Goal: Communication & Community: Answer question/provide support

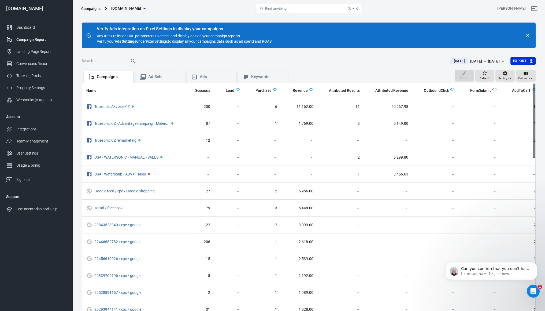
scroll to position [895, 0]
click at [532, 289] on icon "Open Intercom Messenger" at bounding box center [532, 290] width 9 height 9
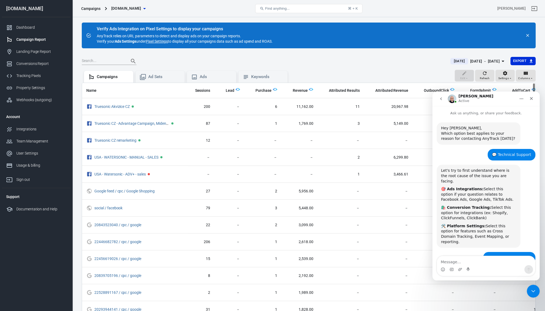
scroll to position [1, 0]
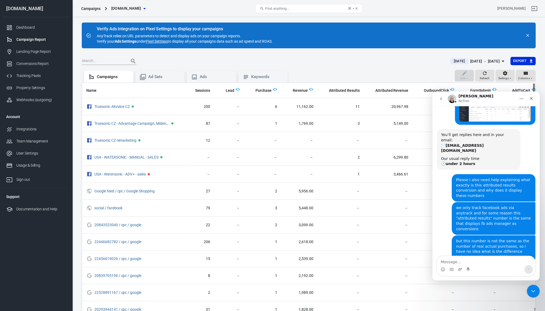
click at [480, 262] on textarea "Message…" at bounding box center [486, 260] width 98 height 9
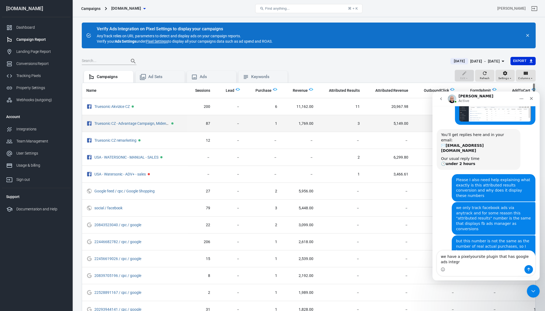
scroll to position [909, 0]
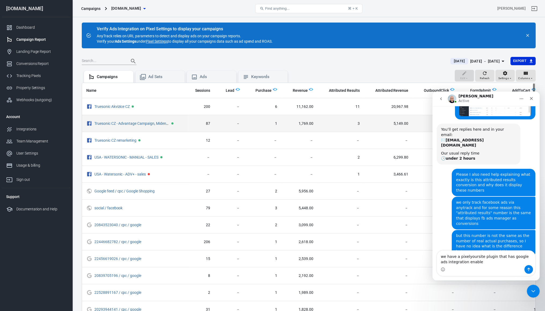
type textarea "we have a pixelyoursite plugin that has google ads integration enabled"
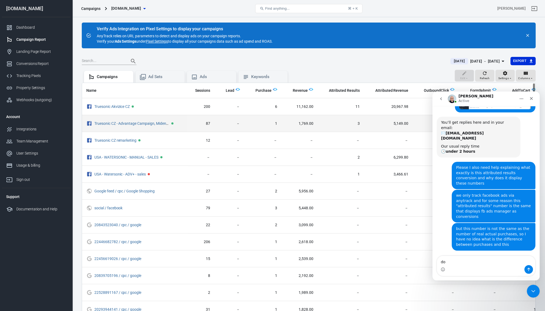
type textarea "d"
type textarea "but except that we only use anytrack"
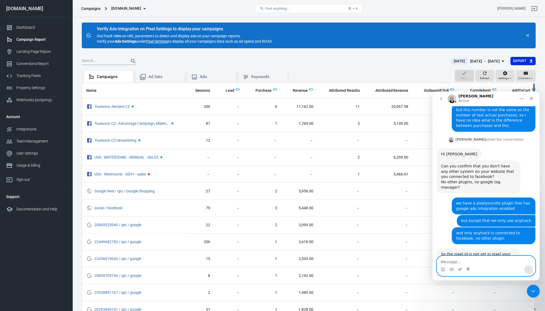
scroll to position [1037, 0]
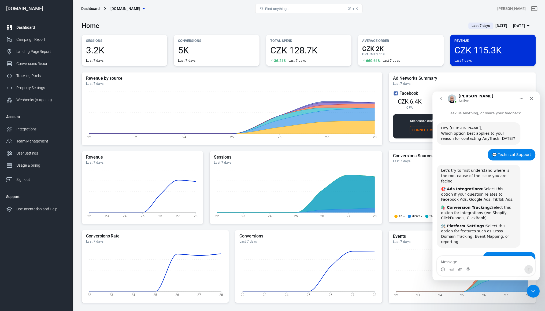
scroll to position [928, 0]
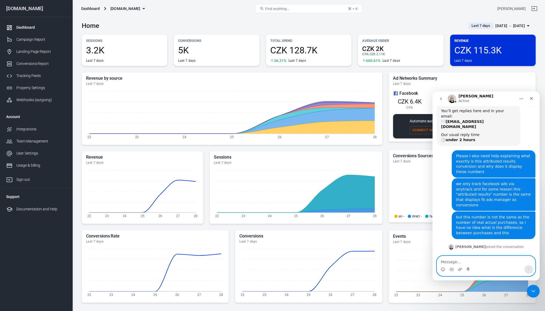
click at [468, 264] on textarea "Message…" at bounding box center [486, 260] width 98 height 9
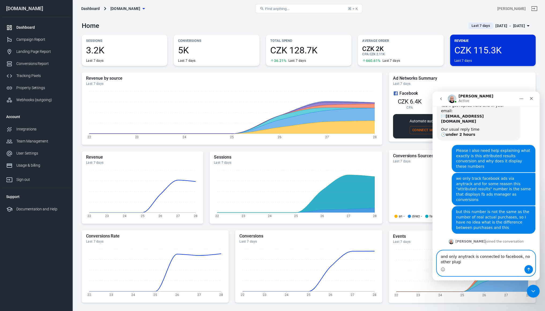
type textarea "and only anytrack is connected to facebook, no other plugin"
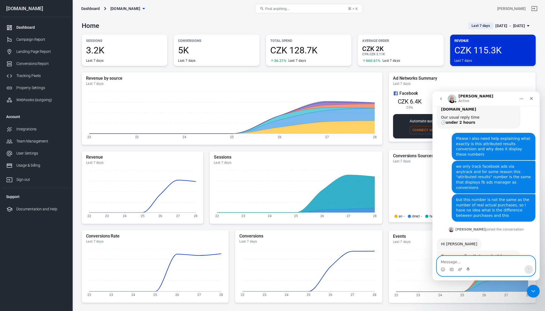
scroll to position [999, 0]
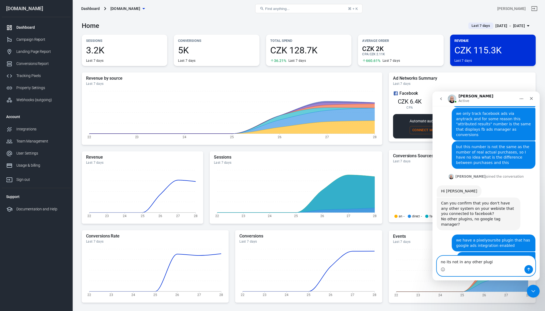
type textarea "no its not in any other plugin"
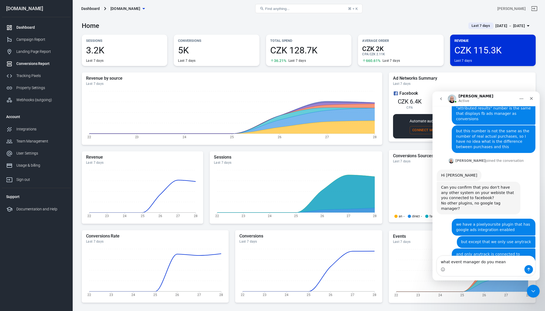
click at [29, 65] on div "Conversions Report" at bounding box center [41, 64] width 50 height 6
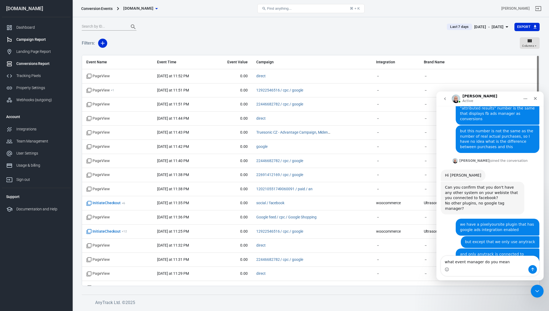
click at [31, 35] on link "Campaign Report" at bounding box center [36, 40] width 69 height 12
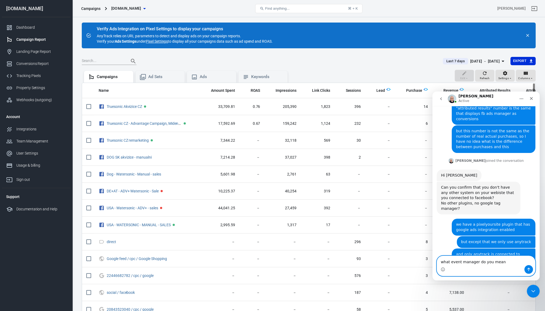
click at [502, 262] on textarea "what event manager do you mean" at bounding box center [486, 260] width 98 height 9
click at [32, 35] on link "Campaign Report" at bounding box center [36, 40] width 69 height 12
drag, startPoint x: 504, startPoint y: 262, endPoint x: 416, endPoint y: 255, distance: 88.3
click html "Laurent Active in the last 15m Ask us anything, or share your feedback. Hey Mat…"
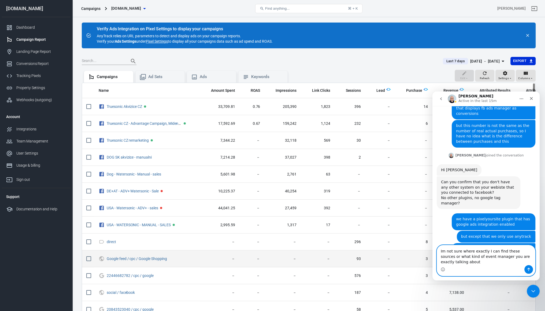
scroll to position [1025, 0]
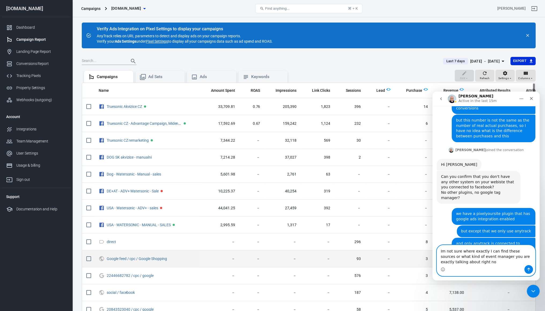
type textarea "Im not sure where exactly I can find these sources or what kind of event manage…"
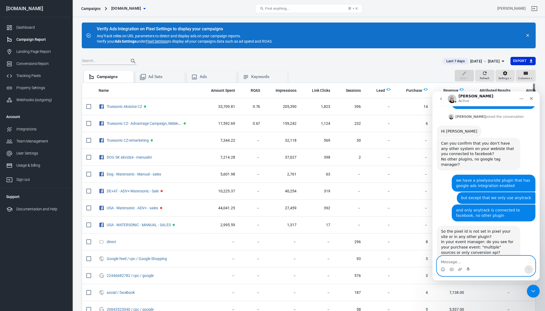
scroll to position [1079, 0]
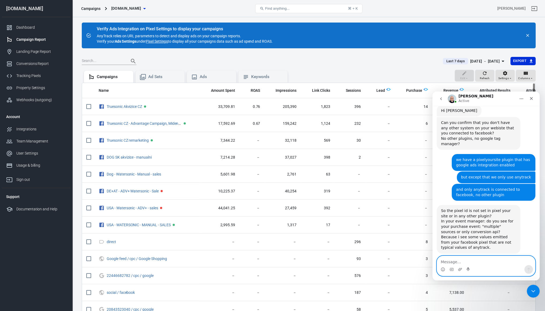
type textarea "y"
type textarea "O"
drag, startPoint x: 425, startPoint y: 264, endPoint x: 406, endPoint y: 265, distance: 19.3
click html "Laurent Active Ask us anything, or share your feedback. Hey Matous, Which optio…"
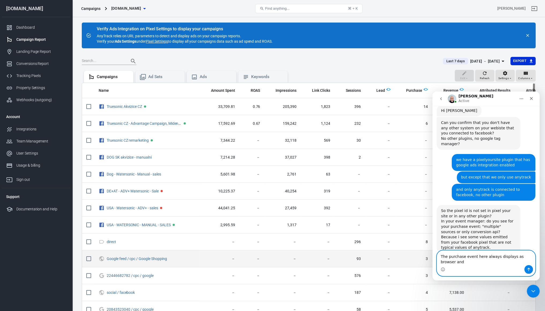
scroll to position [1084, 0]
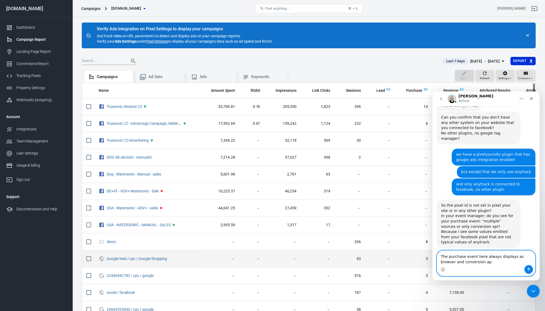
type textarea "The purchase event here always displays as browser and conversion api"
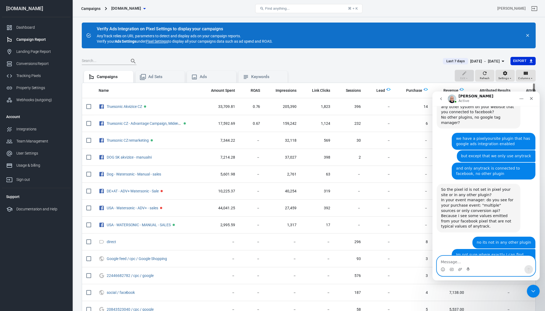
paste textarea "i"
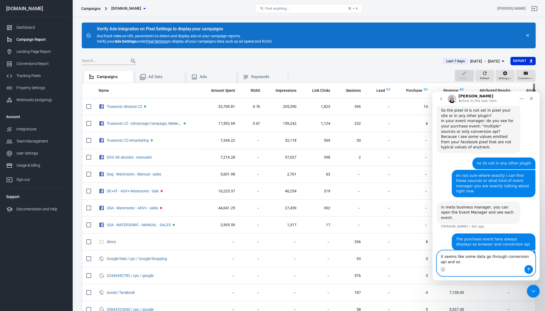
scroll to position [1185, 0]
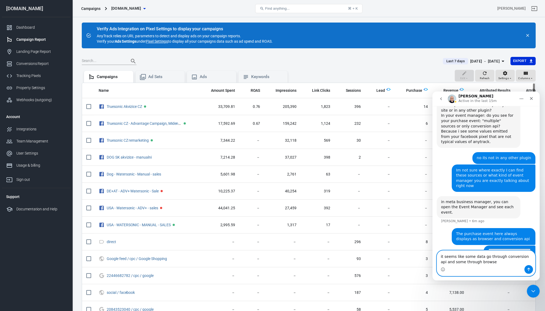
type textarea "it seems like some data go through conversion api and some through browser"
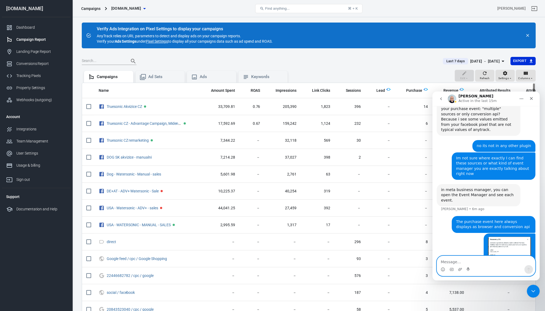
scroll to position [1176, 0]
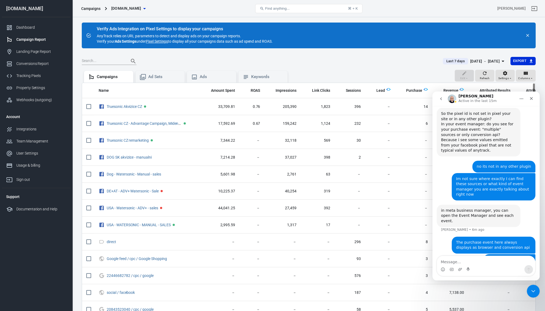
click at [504, 257] on img "Matous says…" at bounding box center [509, 293] width 43 height 72
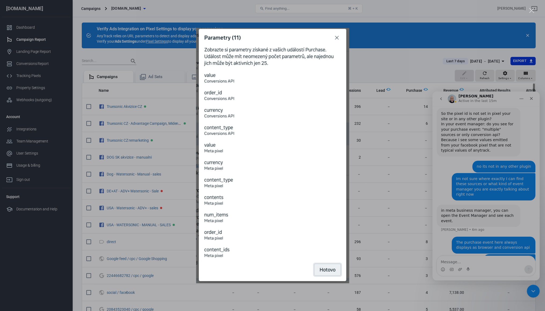
scroll to position [1197, 0]
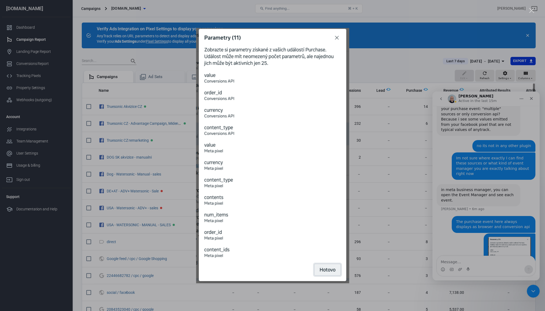
click at [424, 202] on div "Intercom messenger" at bounding box center [272, 155] width 545 height 311
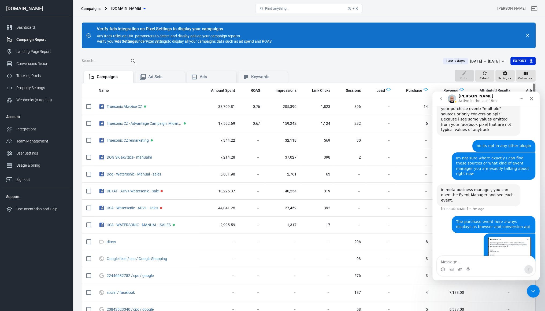
scroll to position [1176, 0]
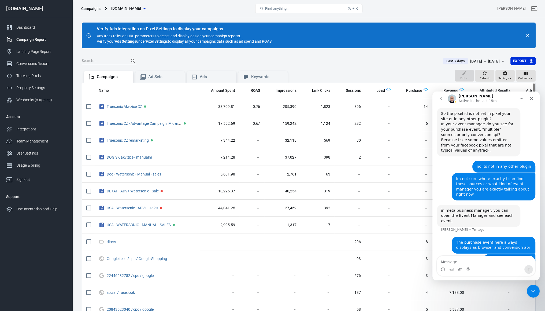
click at [496, 257] on img "Matous says…" at bounding box center [509, 293] width 43 height 72
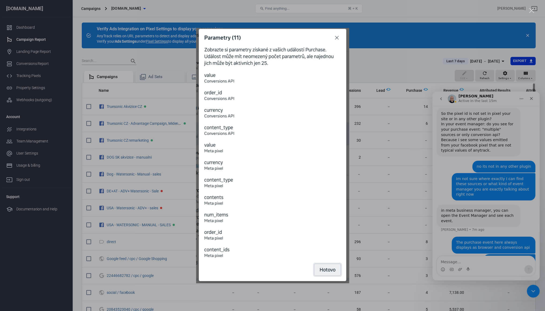
click at [412, 150] on div "Intercom messenger" at bounding box center [272, 155] width 545 height 311
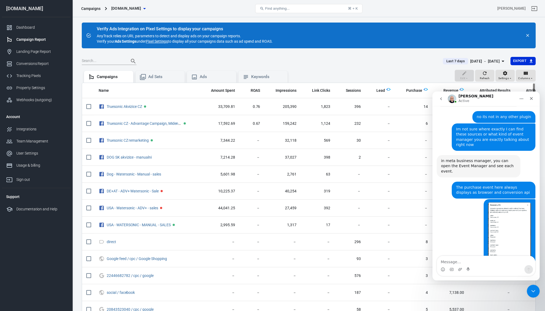
scroll to position [1205, 0]
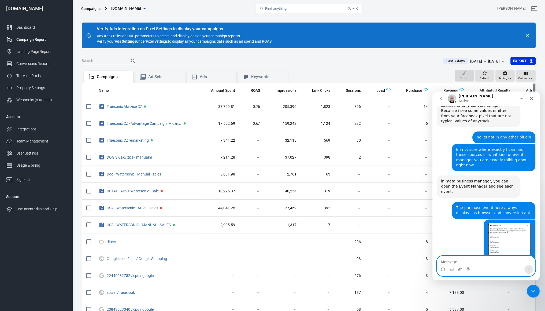
click at [470, 259] on textarea "Message…" at bounding box center [486, 260] width 98 height 9
type textarea "No we dont have any"
